Goal: Information Seeking & Learning: Learn about a topic

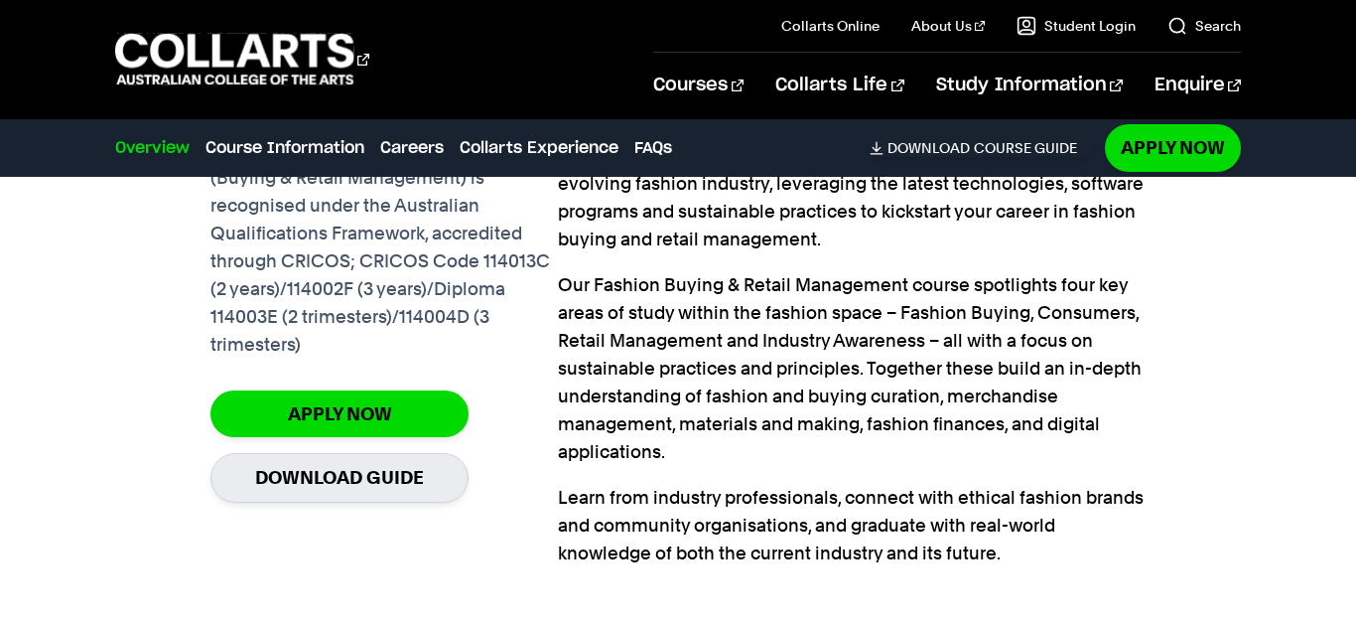
scroll to position [1618, 0]
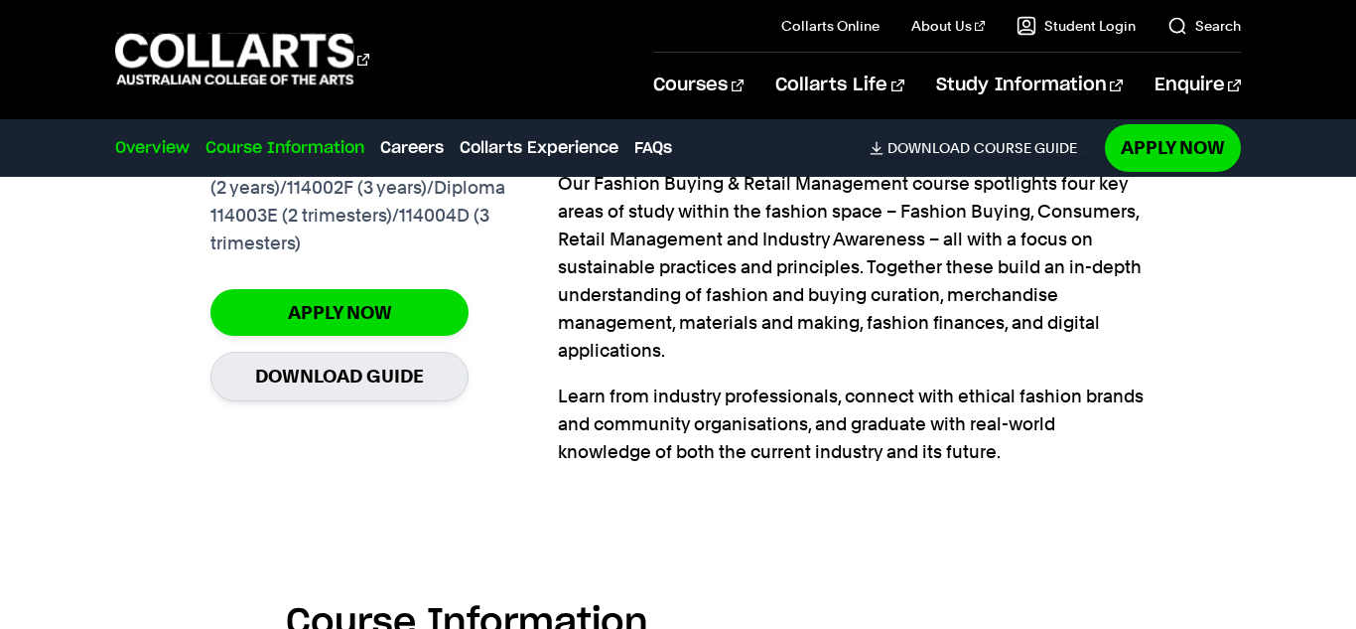
click at [307, 152] on link "Course Information" at bounding box center [285, 148] width 159 height 24
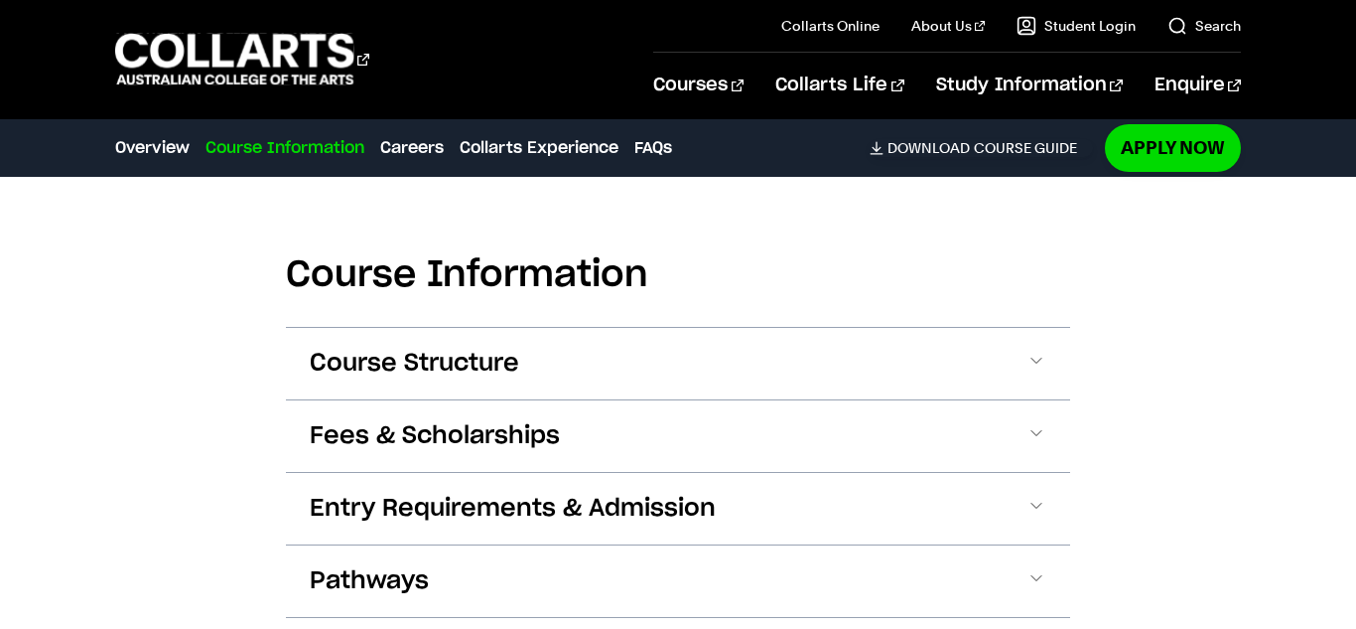
scroll to position [1978, 0]
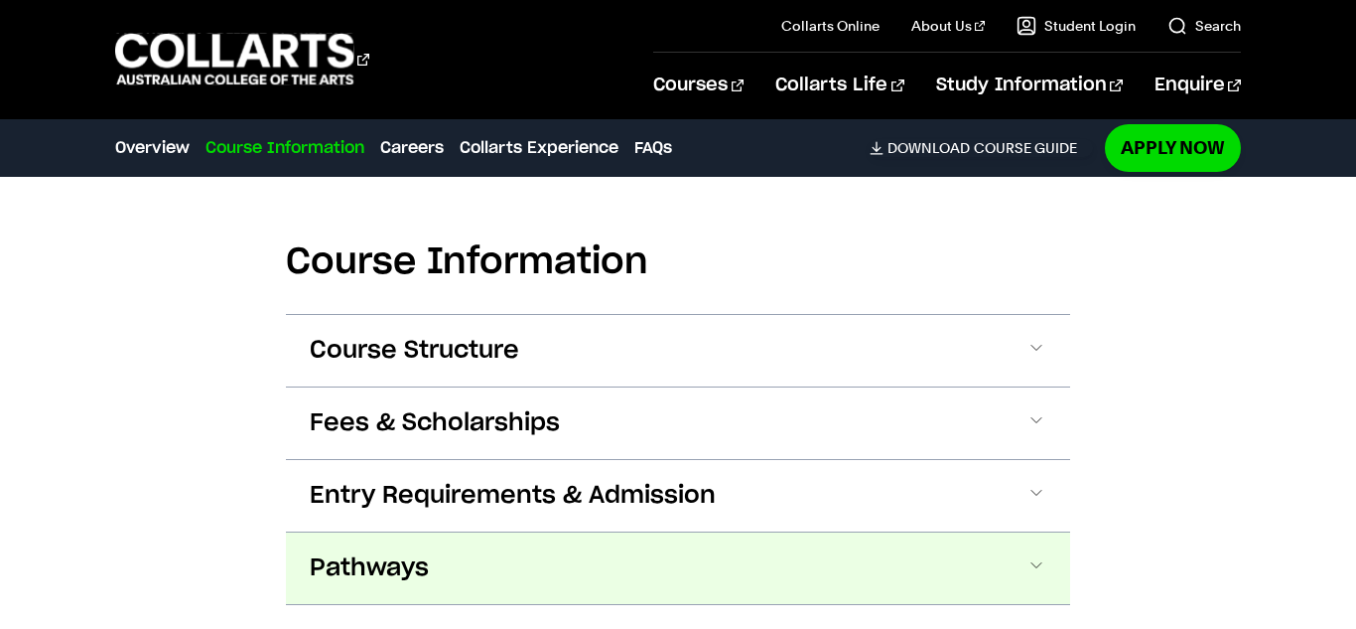
click at [492, 562] on button "Pathways" at bounding box center [678, 567] width 784 height 71
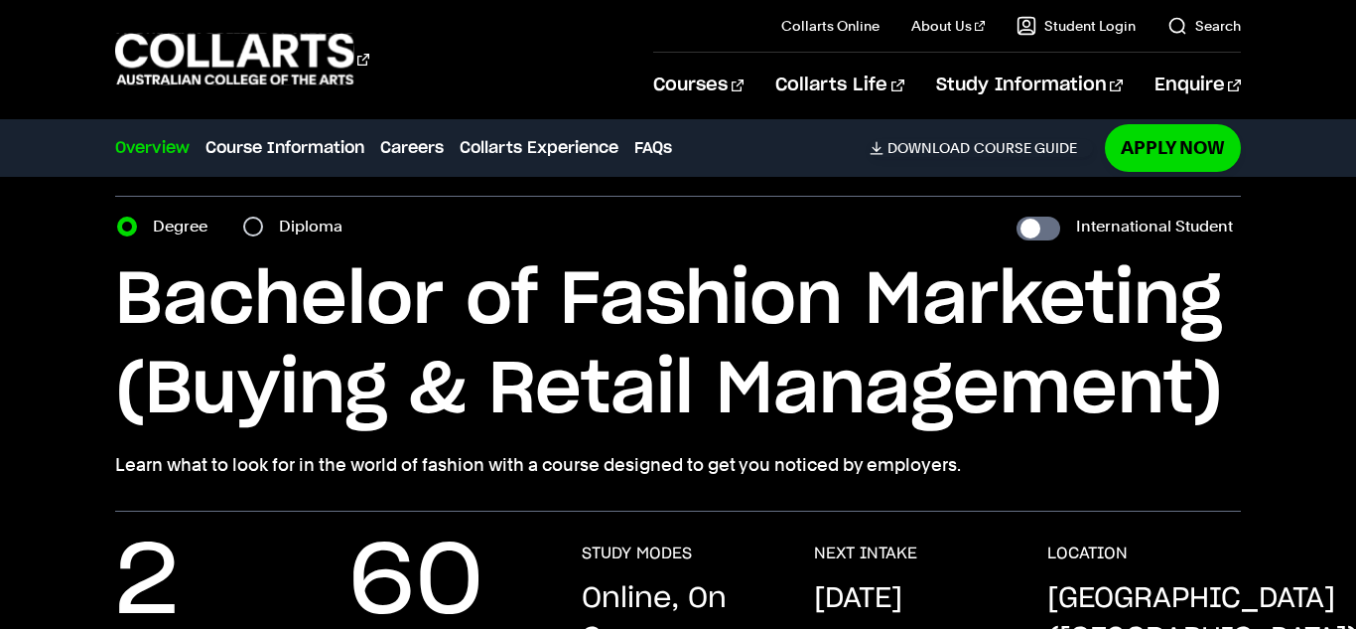
scroll to position [83, 0]
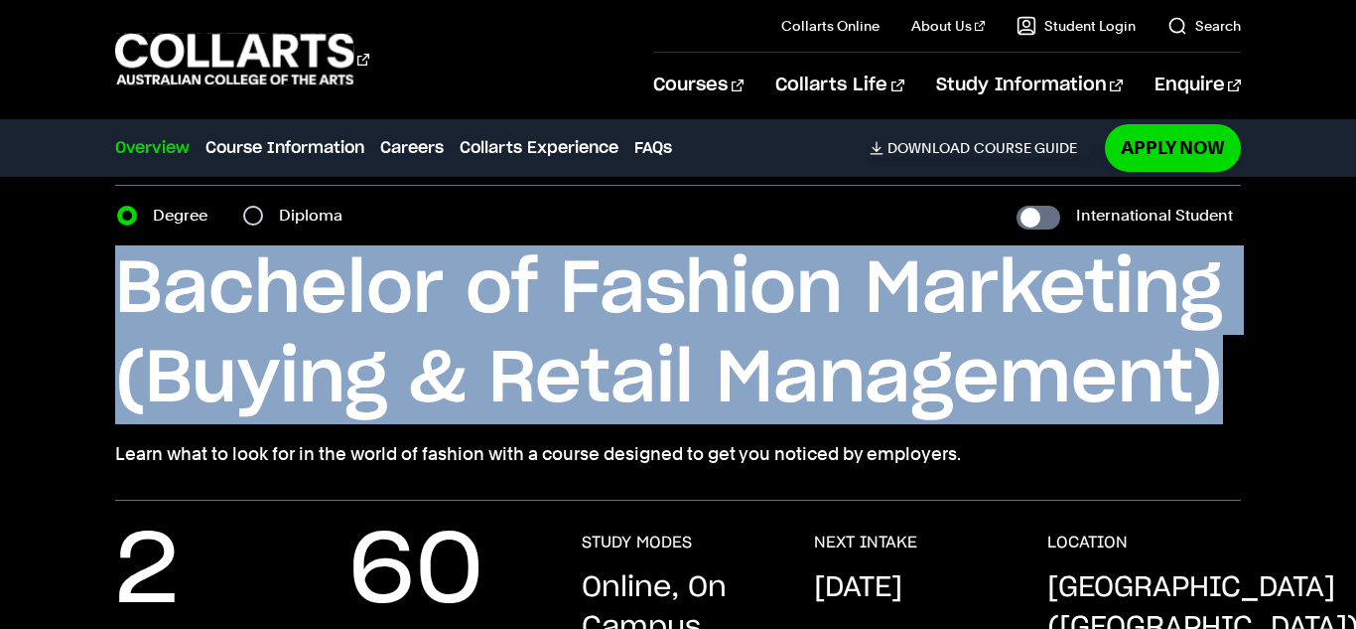
drag, startPoint x: 130, startPoint y: 258, endPoint x: 1249, endPoint y: 396, distance: 1127.6
click at [1249, 396] on div "Home Courses Fashion Marketing (Buying & Retail Management) Course variant Degr…" at bounding box center [678, 304] width 1356 height 391
copy h1 "Bachelor of Fashion Marketing (Buying & Retail Management)"
